Goal: Task Accomplishment & Management: Use online tool/utility

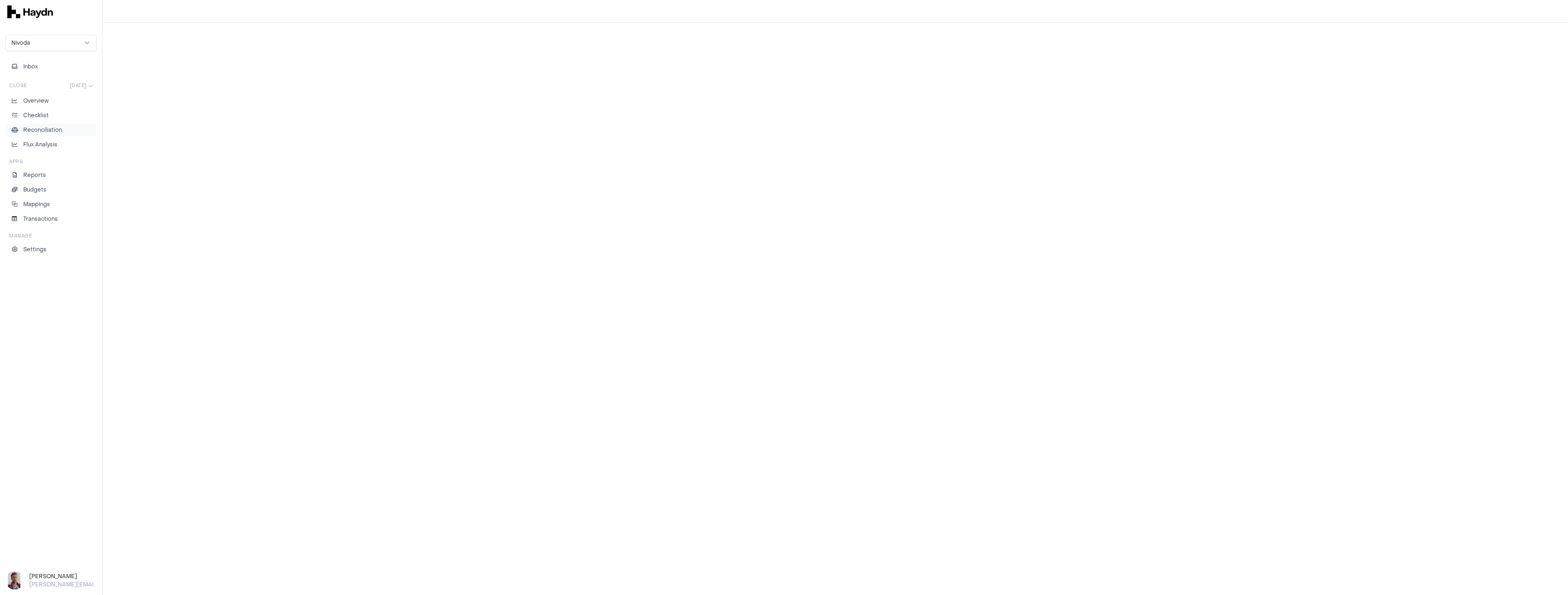
click at [42, 129] on p "Reconciliation" at bounding box center [43, 129] width 39 height 8
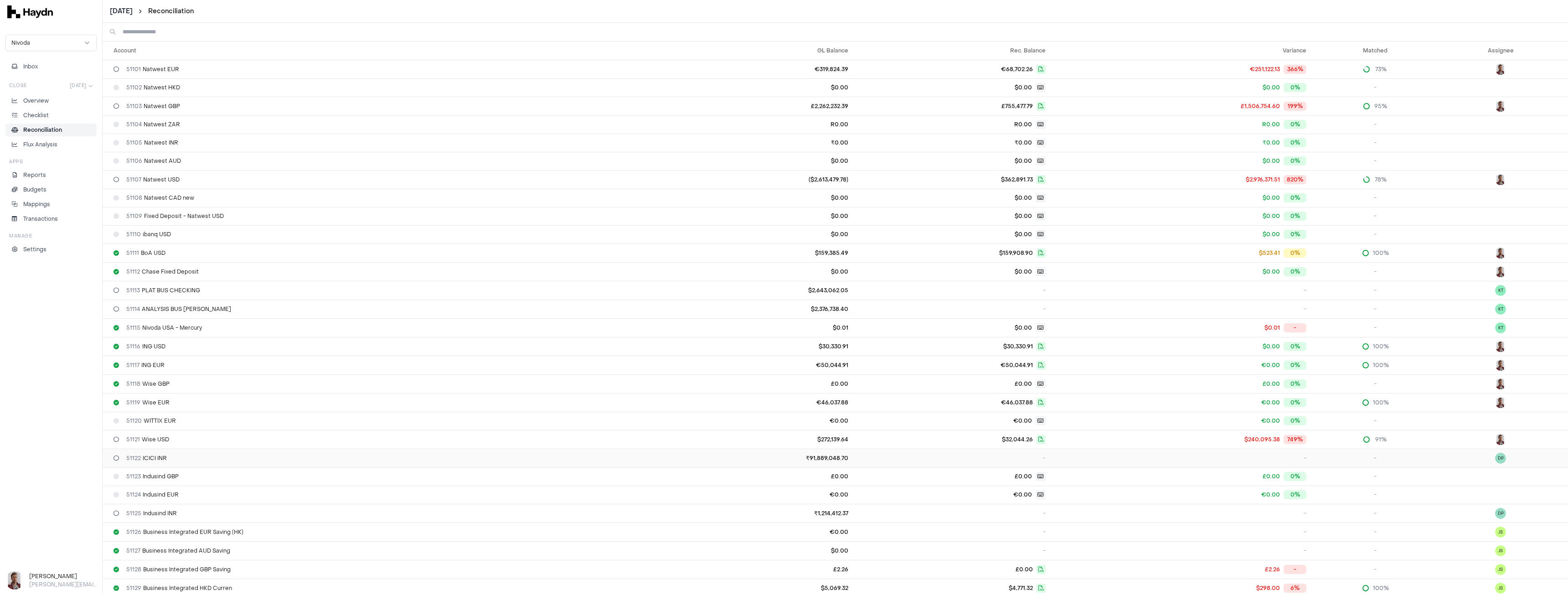
click at [167, 456] on span "51122 ICICI INR" at bounding box center [146, 457] width 40 height 7
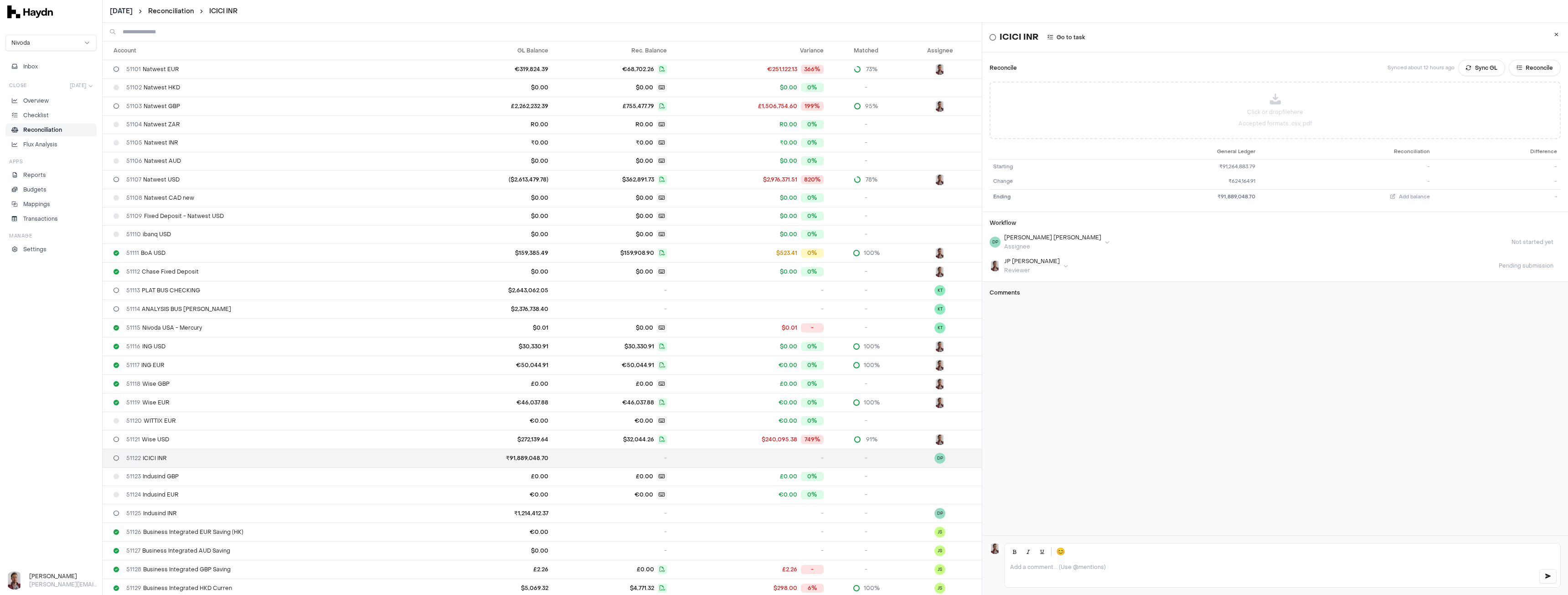
click at [142, 32] on input at bounding box center [548, 31] width 852 height 19
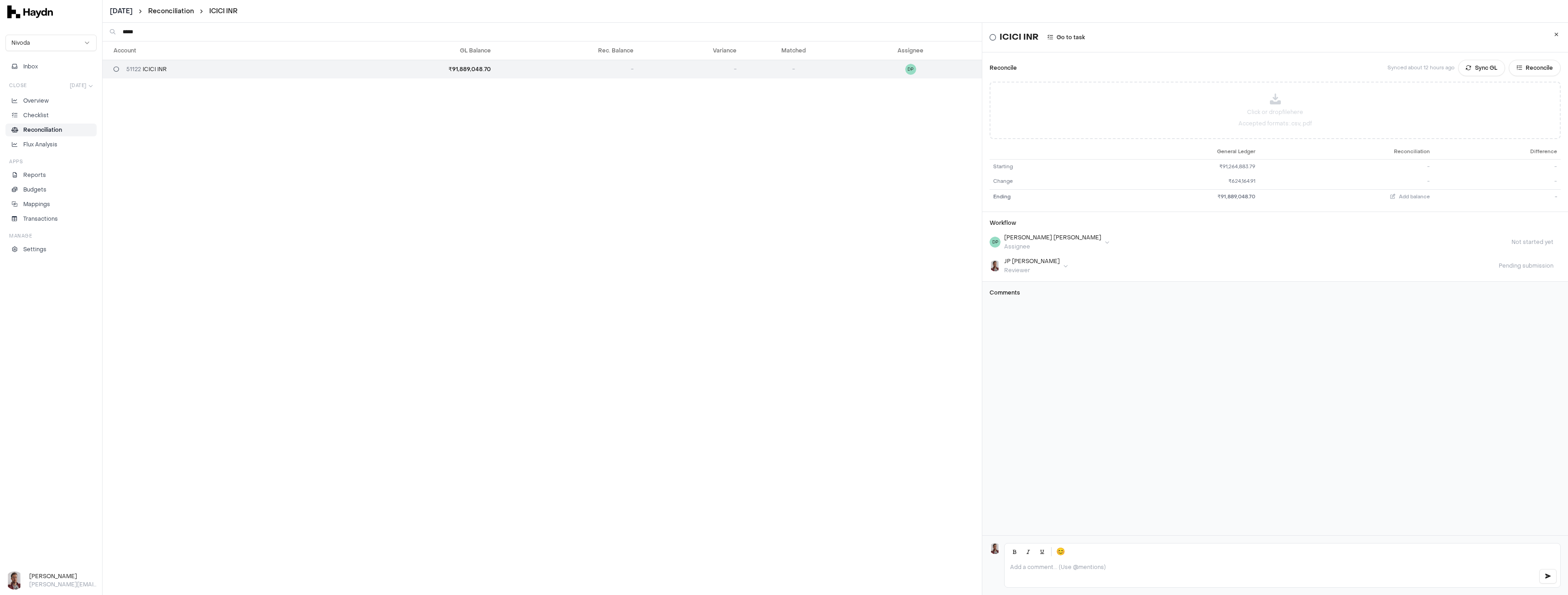
type input "*****"
click at [45, 98] on p "Overview" at bounding box center [36, 101] width 25 height 8
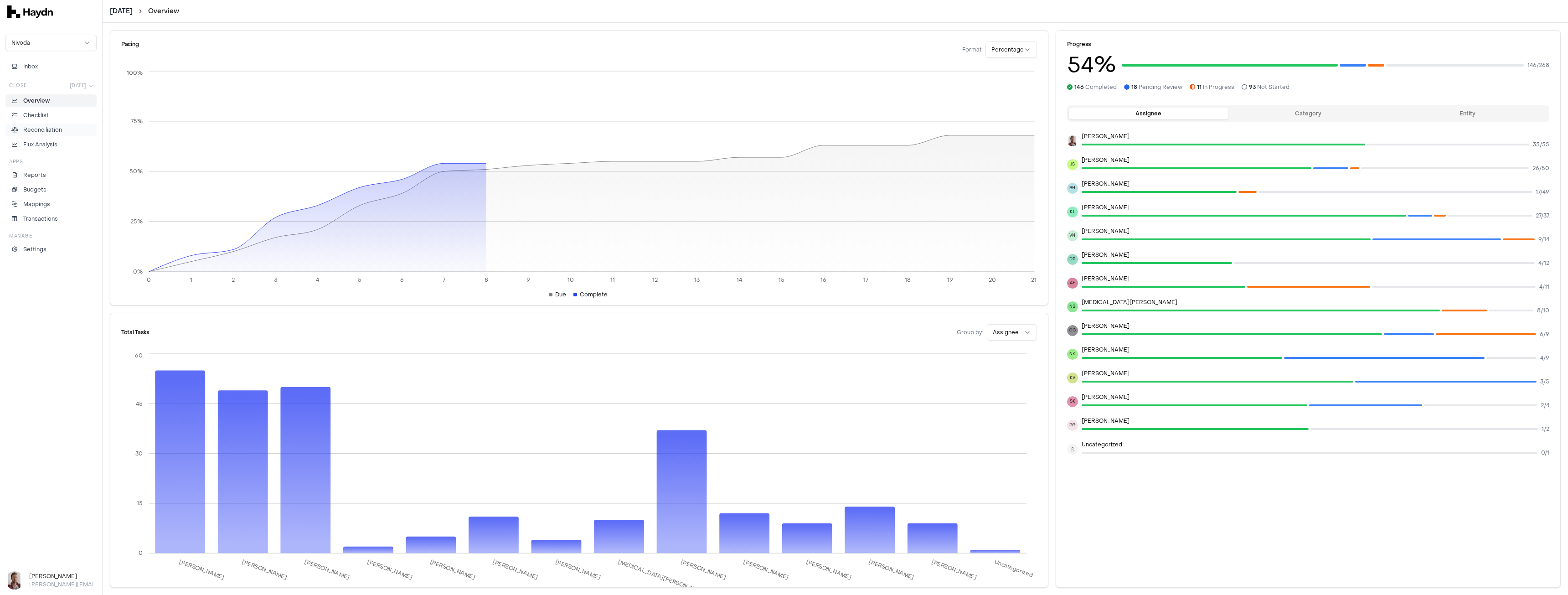
click at [54, 127] on p "Reconciliation" at bounding box center [43, 129] width 39 height 8
